Goal: Task Accomplishment & Management: Use online tool/utility

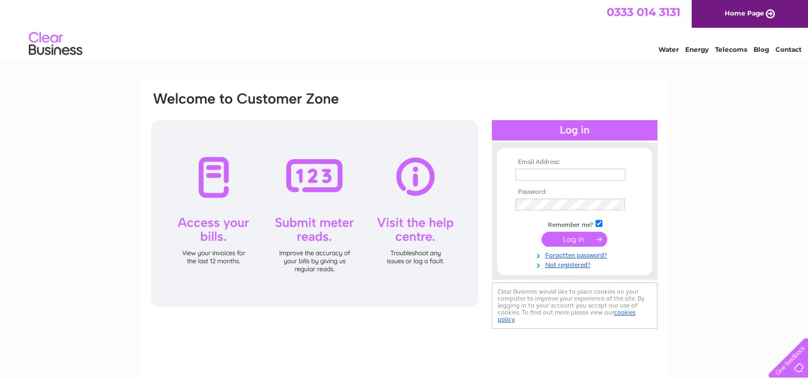
type input "[EMAIL_ADDRESS][DOMAIN_NAME]"
click at [576, 238] on input "submit" at bounding box center [575, 239] width 66 height 15
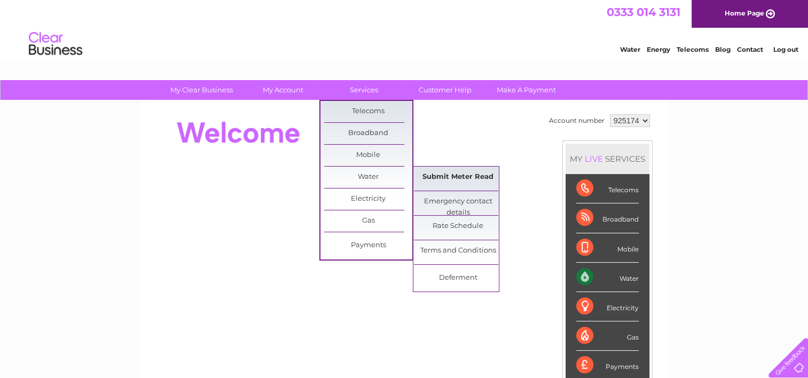
click at [461, 175] on link "Submit Meter Read" at bounding box center [458, 177] width 88 height 21
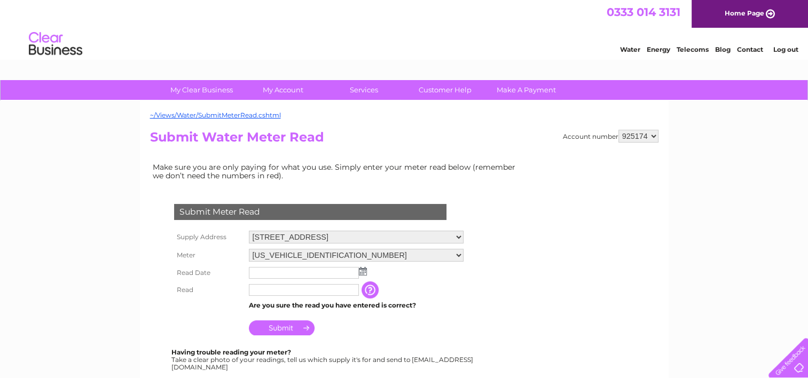
click at [363, 270] on img at bounding box center [363, 271] width 8 height 9
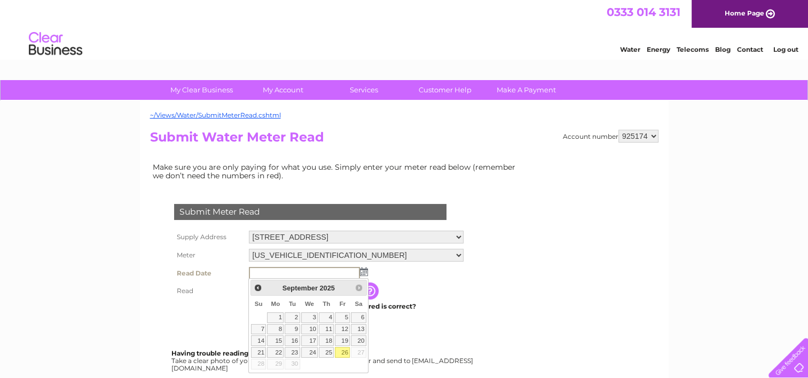
click at [345, 351] on link "26" at bounding box center [342, 352] width 15 height 11
type input "[DATE]"
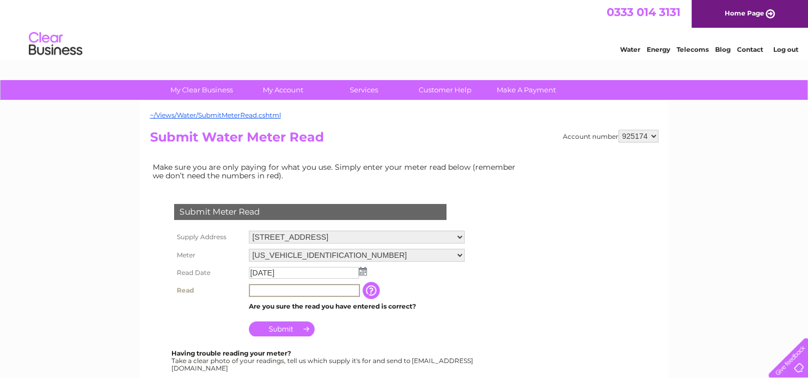
click at [318, 292] on input "text" at bounding box center [304, 290] width 111 height 13
type input "75"
click at [295, 331] on input "Submit" at bounding box center [282, 327] width 66 height 15
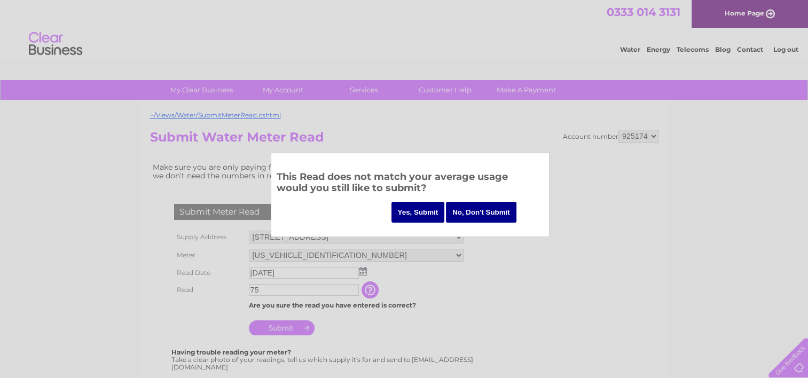
click at [421, 214] on input "Yes, Submit" at bounding box center [418, 212] width 53 height 21
